Goal: Check status: Check status

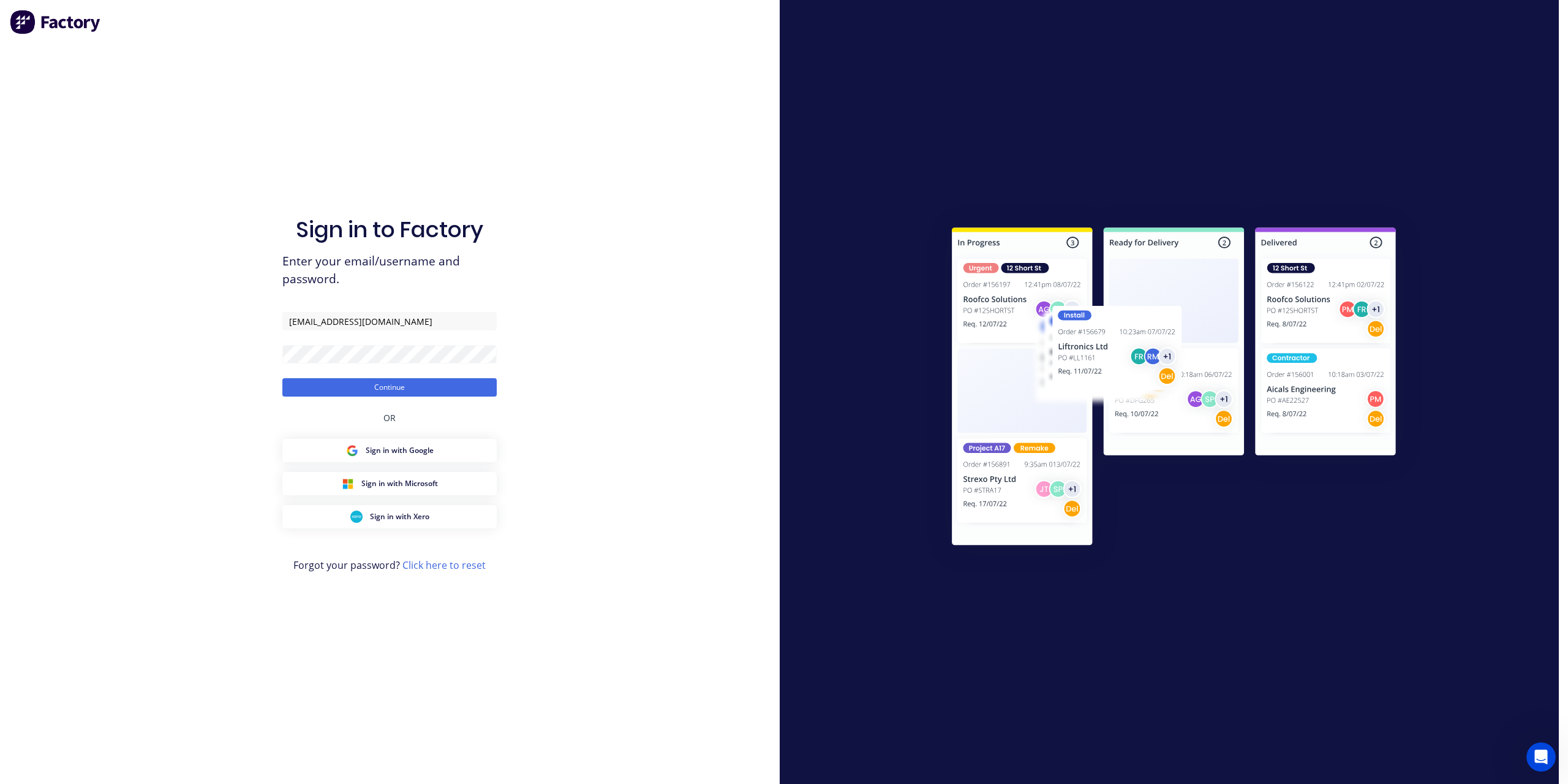
click at [394, 399] on div "OR" at bounding box center [389, 417] width 12 height 43
click at [396, 389] on button "Continue" at bounding box center [389, 387] width 215 height 18
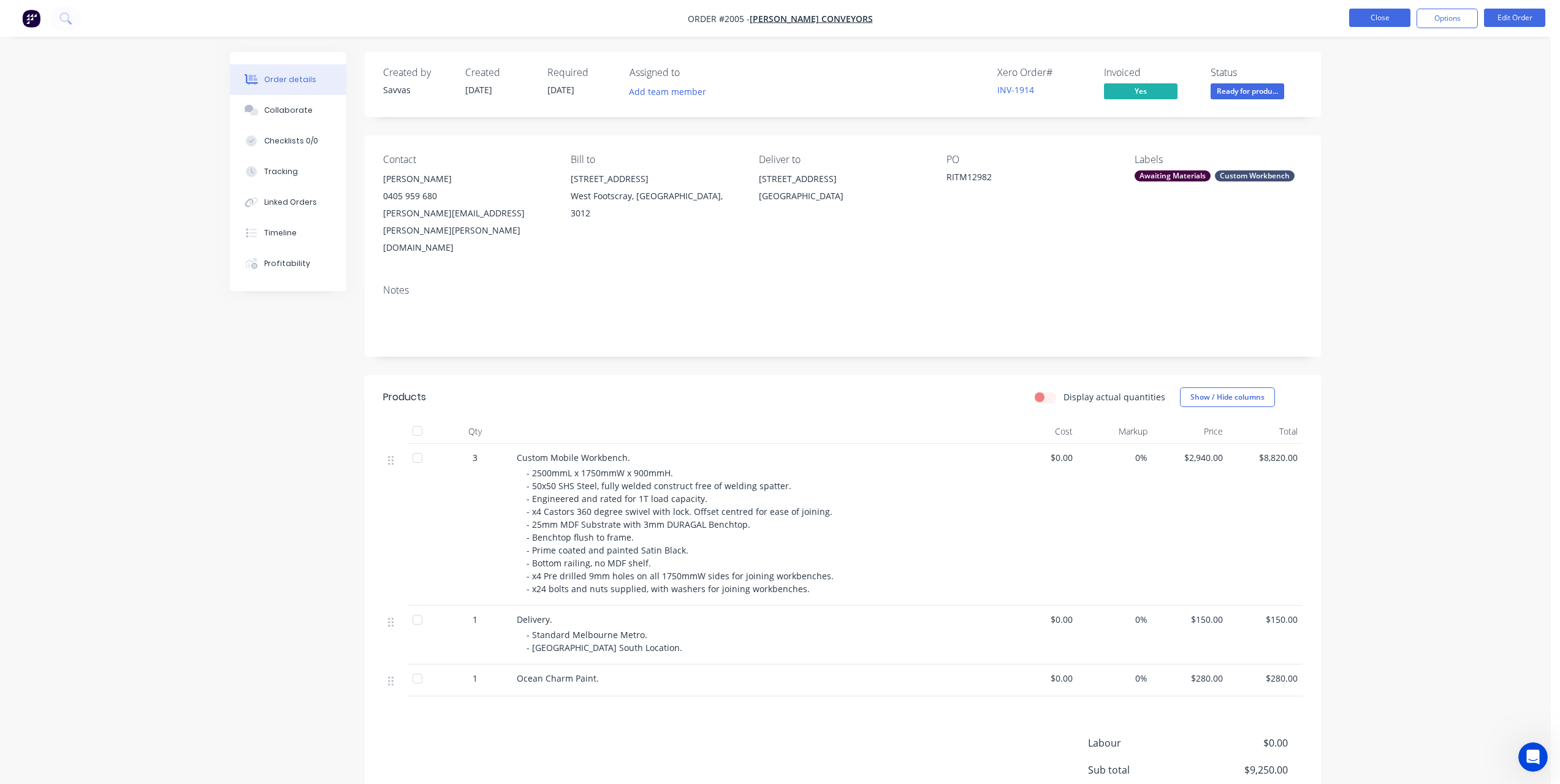
click at [1362, 16] on button "Close" at bounding box center [1379, 17] width 61 height 18
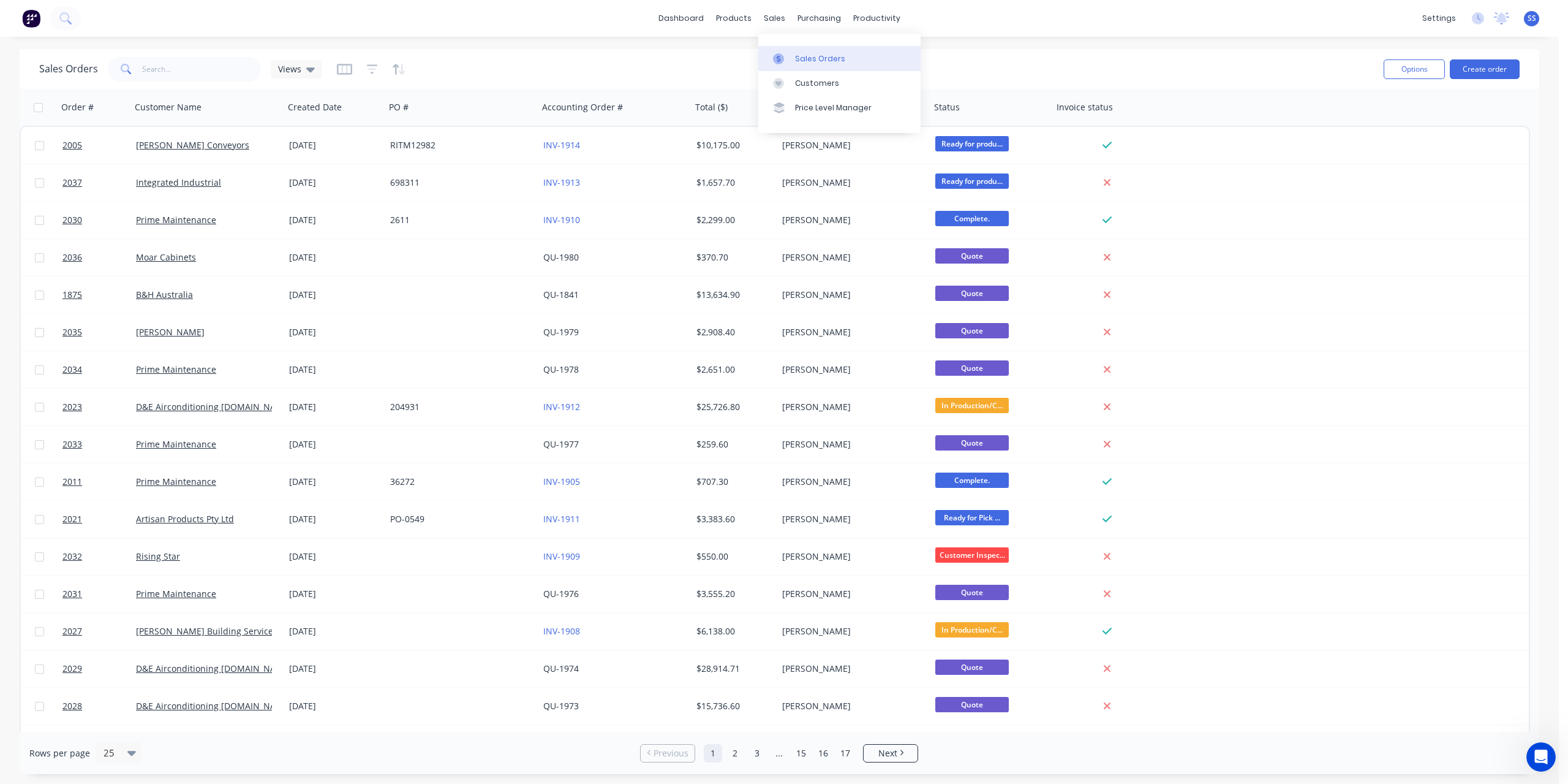
click at [802, 52] on link "Sales Orders" at bounding box center [839, 58] width 162 height 24
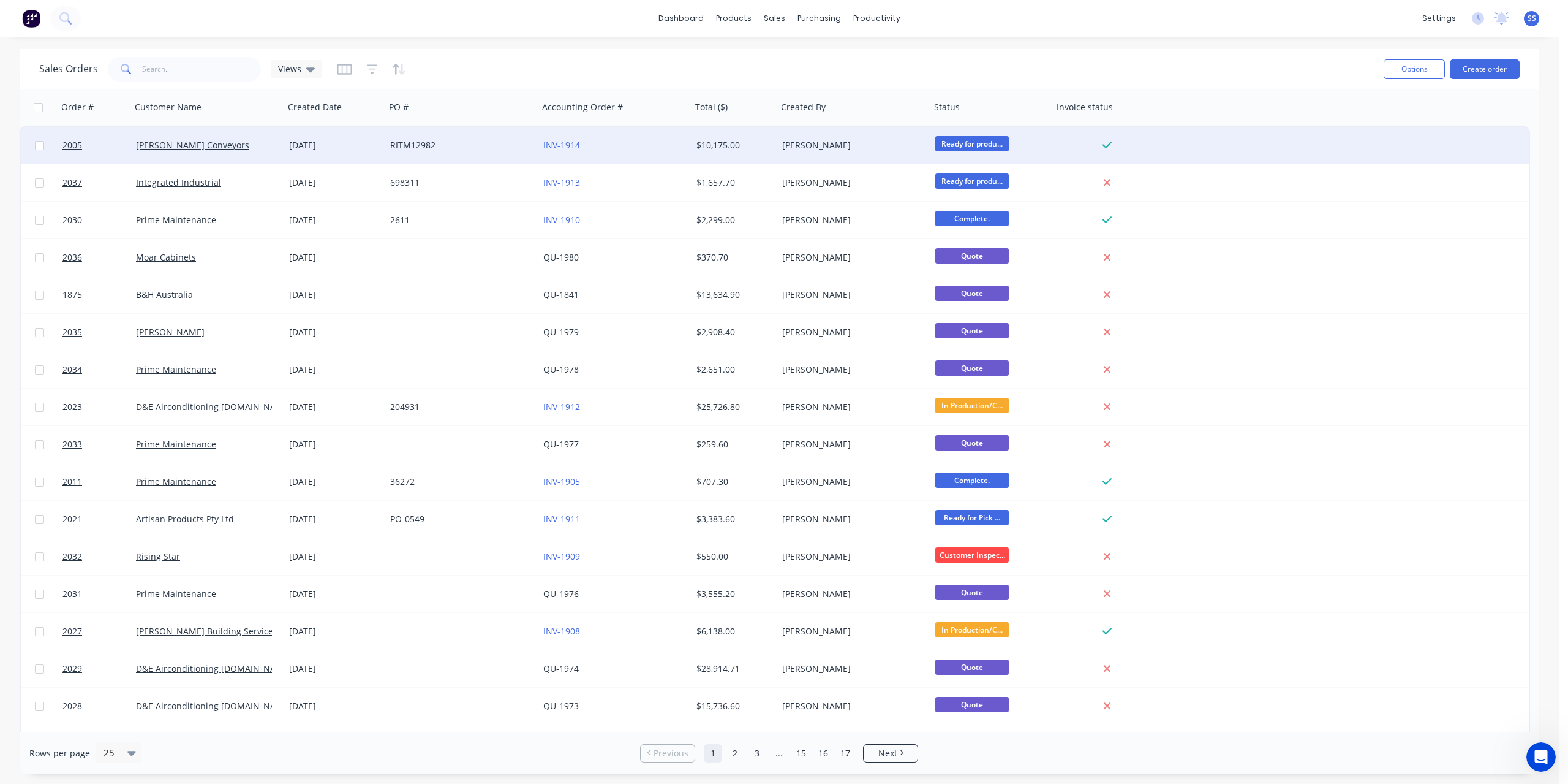
click at [486, 151] on div "RITM12982" at bounding box center [462, 145] width 153 height 36
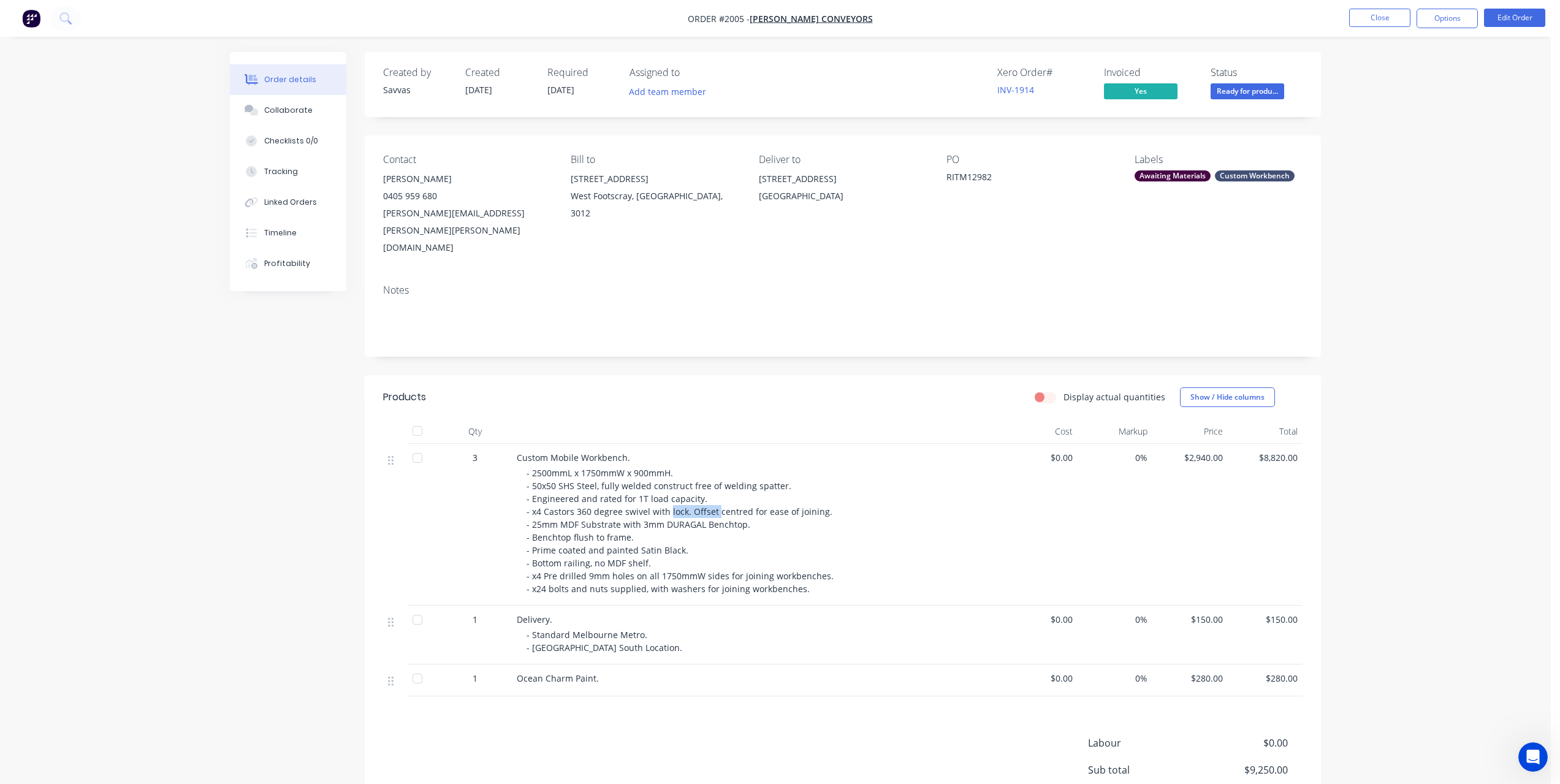
drag, startPoint x: 667, startPoint y: 477, endPoint x: 717, endPoint y: 475, distance: 50.0
click at [717, 475] on span "- 2500mmL x 1750mmW x 900mmH. - 50x50 SHS Steel, fully welded construct free of…" at bounding box center [682, 531] width 310 height 128
drag, startPoint x: 718, startPoint y: 477, endPoint x: 757, endPoint y: 477, distance: 39.0
click at [757, 477] on span "- 2500mmL x 1750mmW x 900mmH. - 50x50 SHS Steel, fully welded construct free of…" at bounding box center [682, 531] width 310 height 128
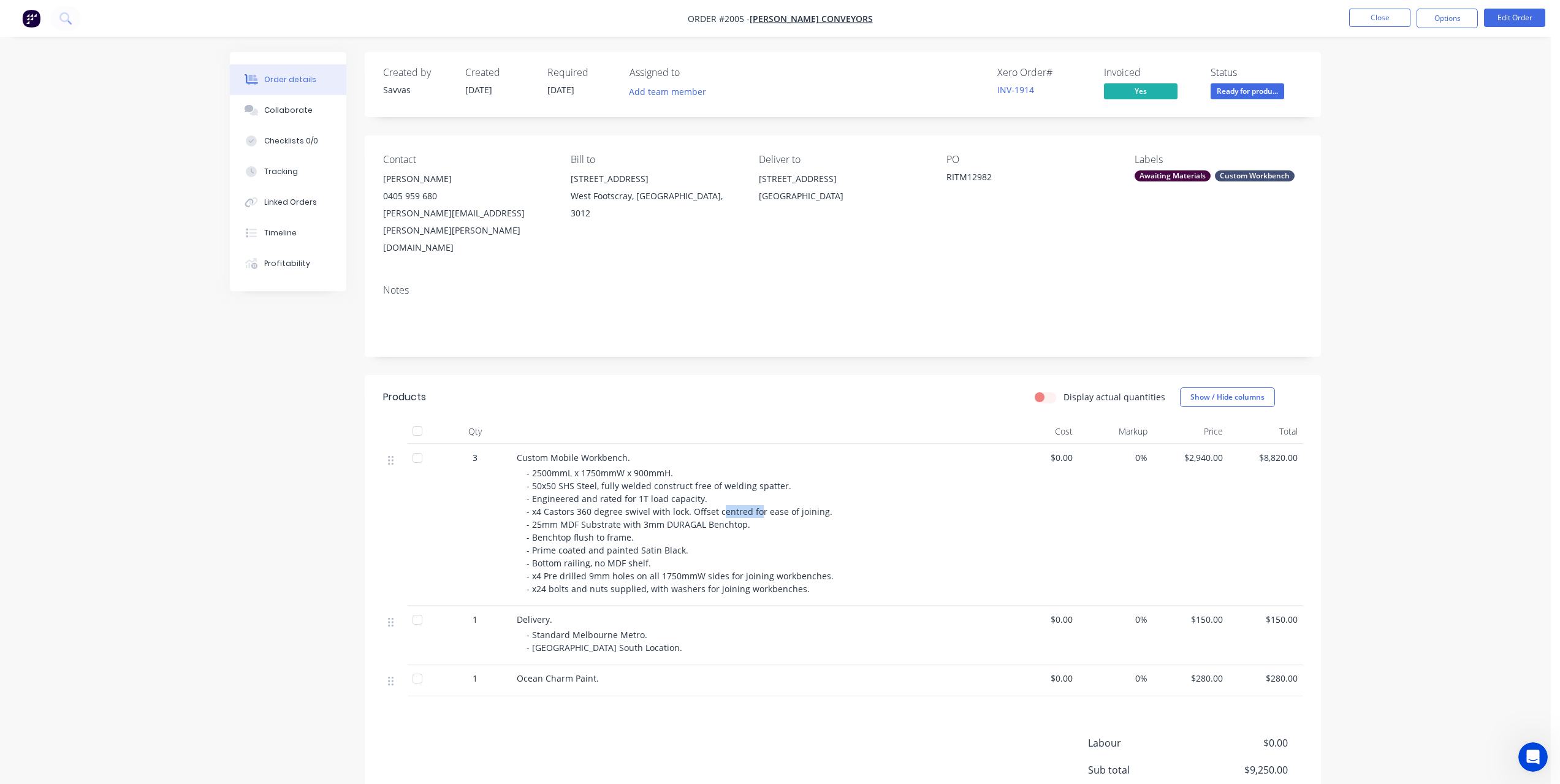
click at [757, 477] on span "- 2500mmL x 1750mmW x 900mmH. - 50x50 SHS Steel, fully welded construct free of…" at bounding box center [682, 531] width 310 height 128
drag, startPoint x: 588, startPoint y: 490, endPoint x: 652, endPoint y: 486, distance: 64.1
click at [652, 486] on span "- 2500mmL x 1750mmW x 900mmH. - 50x50 SHS Steel, fully welded construct free of…" at bounding box center [682, 531] width 310 height 128
drag, startPoint x: 588, startPoint y: 503, endPoint x: 622, endPoint y: 499, distance: 34.2
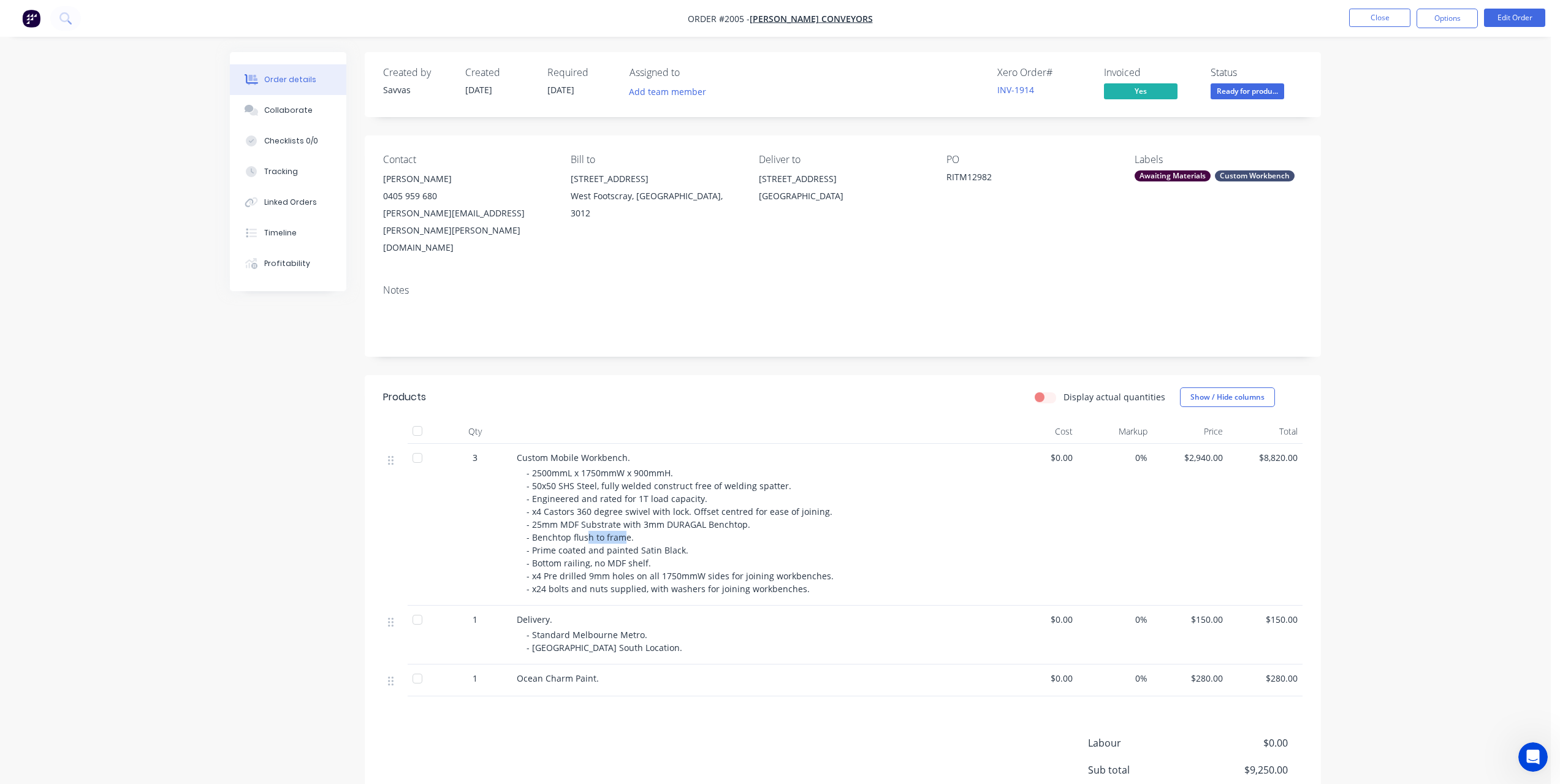
click at [622, 499] on span "- 2500mmL x 1750mmW x 900mmH. - 50x50 SHS Steel, fully welded construct free of…" at bounding box center [682, 531] width 310 height 128
drag, startPoint x: 581, startPoint y: 529, endPoint x: 618, endPoint y: 529, distance: 37.0
click at [618, 529] on span "- 2500mmL x 1750mmW x 900mmH. - 50x50 SHS Steel, fully welded construct free of…" at bounding box center [682, 531] width 310 height 128
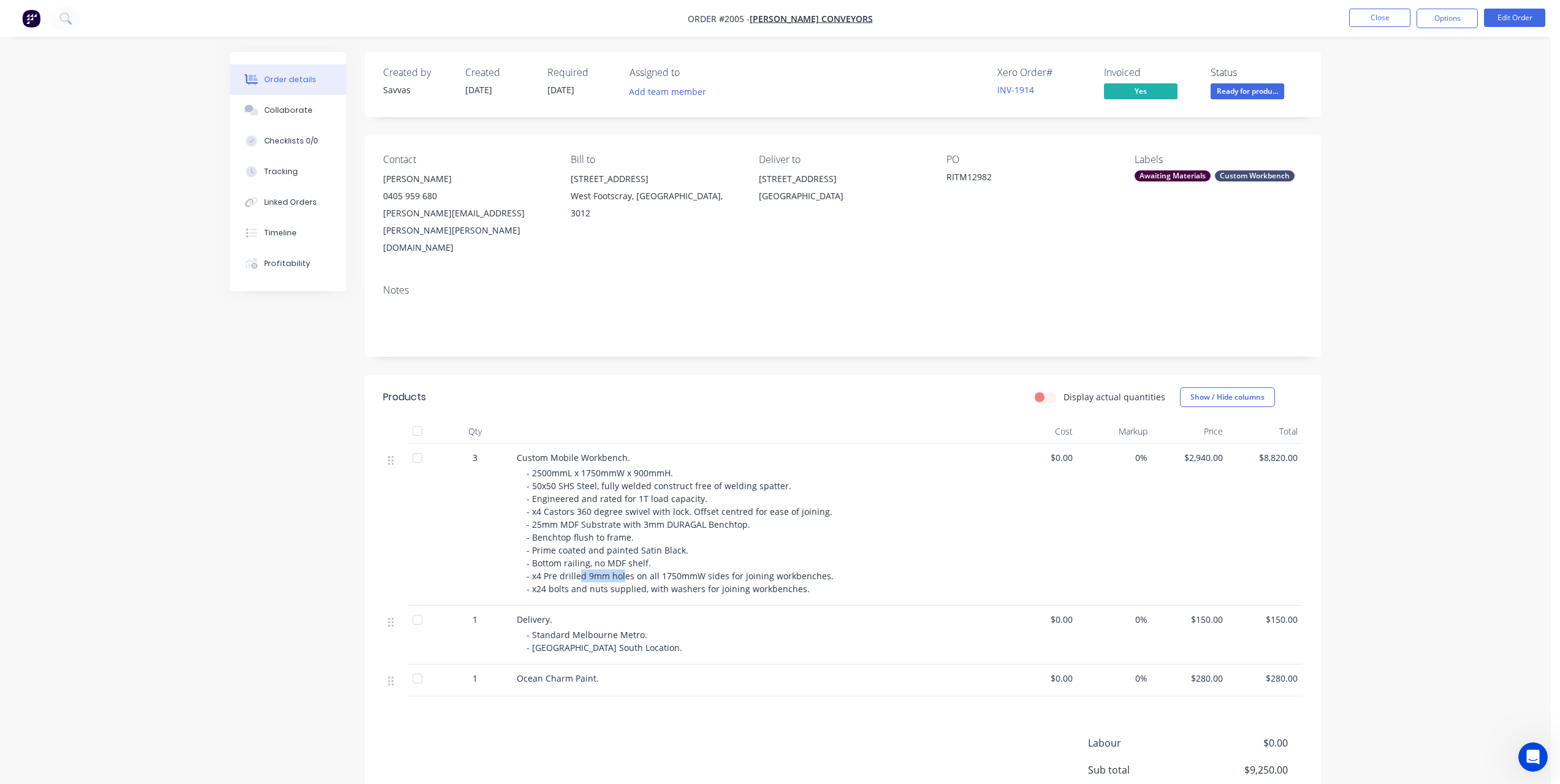
drag, startPoint x: 578, startPoint y: 543, endPoint x: 624, endPoint y: 543, distance: 46.0
click at [624, 543] on span "- 2500mmL x 1750mmW x 900mmH. - 50x50 SHS Steel, fully welded construct free of…" at bounding box center [682, 531] width 310 height 128
